Goal: Find specific page/section: Find specific page/section

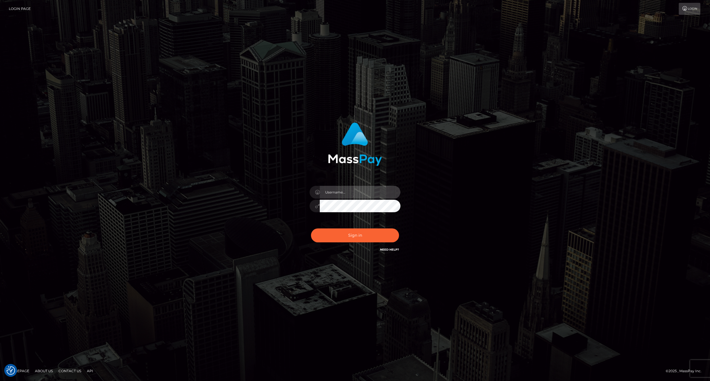
click at [356, 192] on input "text" at bounding box center [360, 192] width 81 height 13
type input "ashbil"
click at [345, 237] on button "Sign in" at bounding box center [355, 235] width 88 height 14
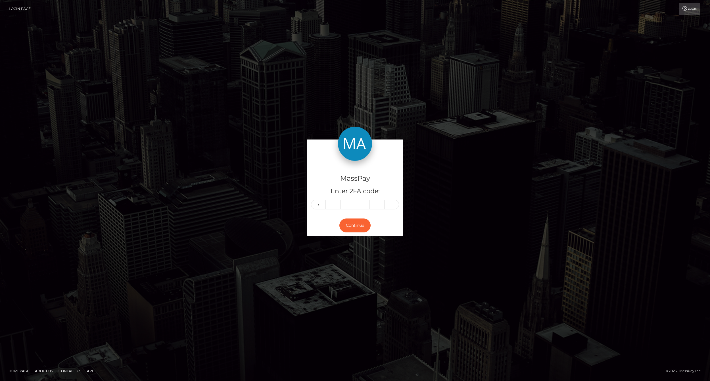
type input "2"
type input "7"
type input "5"
type input "3"
type input "7"
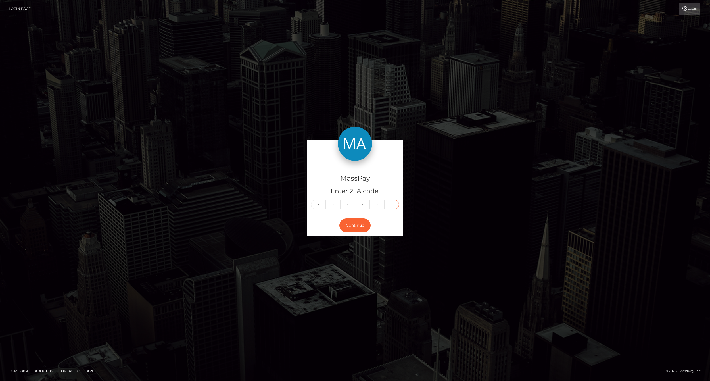
type input "7"
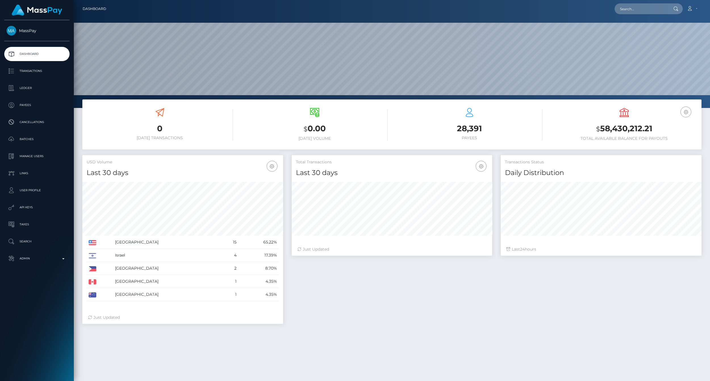
scroll to position [101, 200]
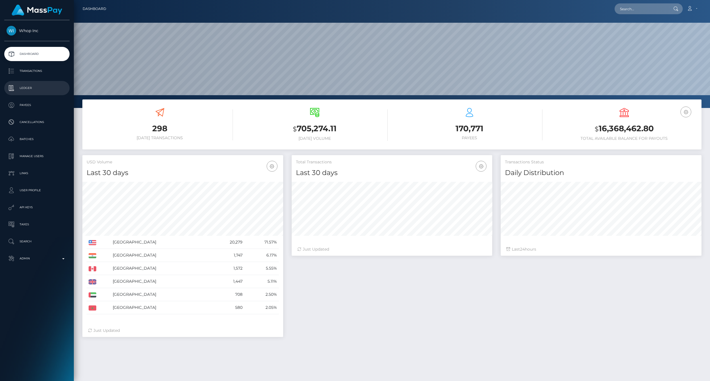
click at [33, 88] on p "Ledger" at bounding box center [37, 88] width 61 height 9
